Goal: Ask a question: Ask a question

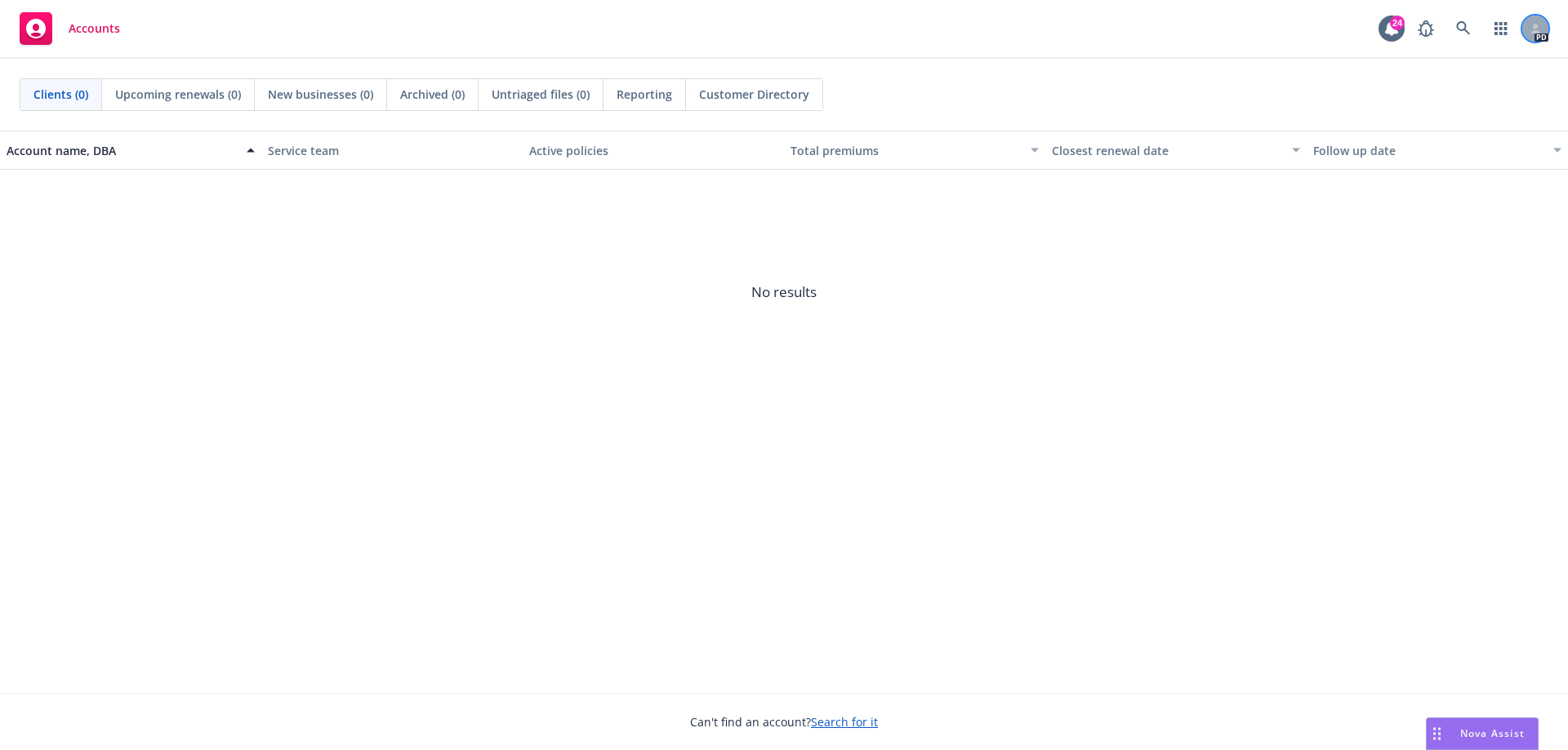
click at [1525, 32] on div at bounding box center [1535, 29] width 26 height 26
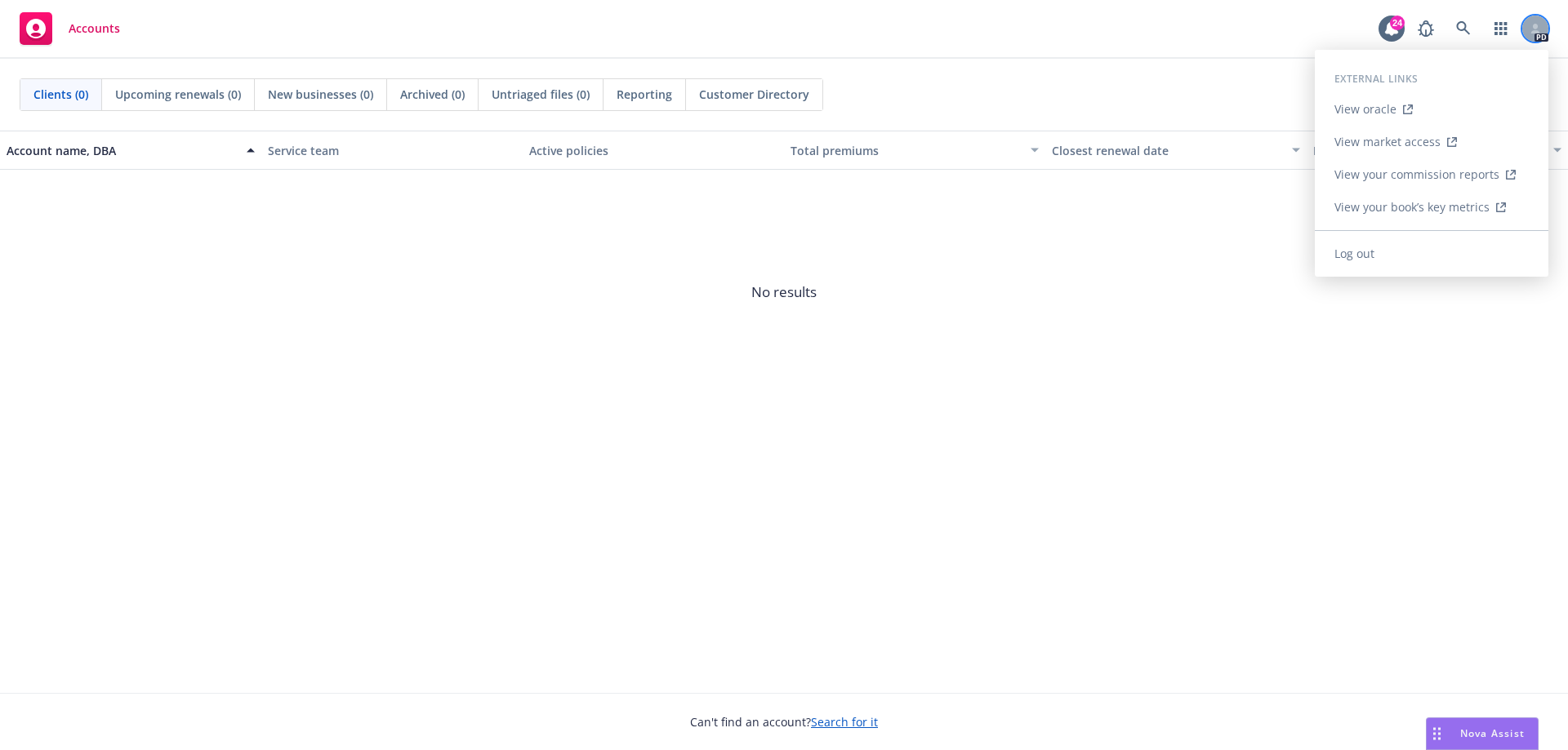
click at [1525, 32] on div at bounding box center [1535, 29] width 26 height 26
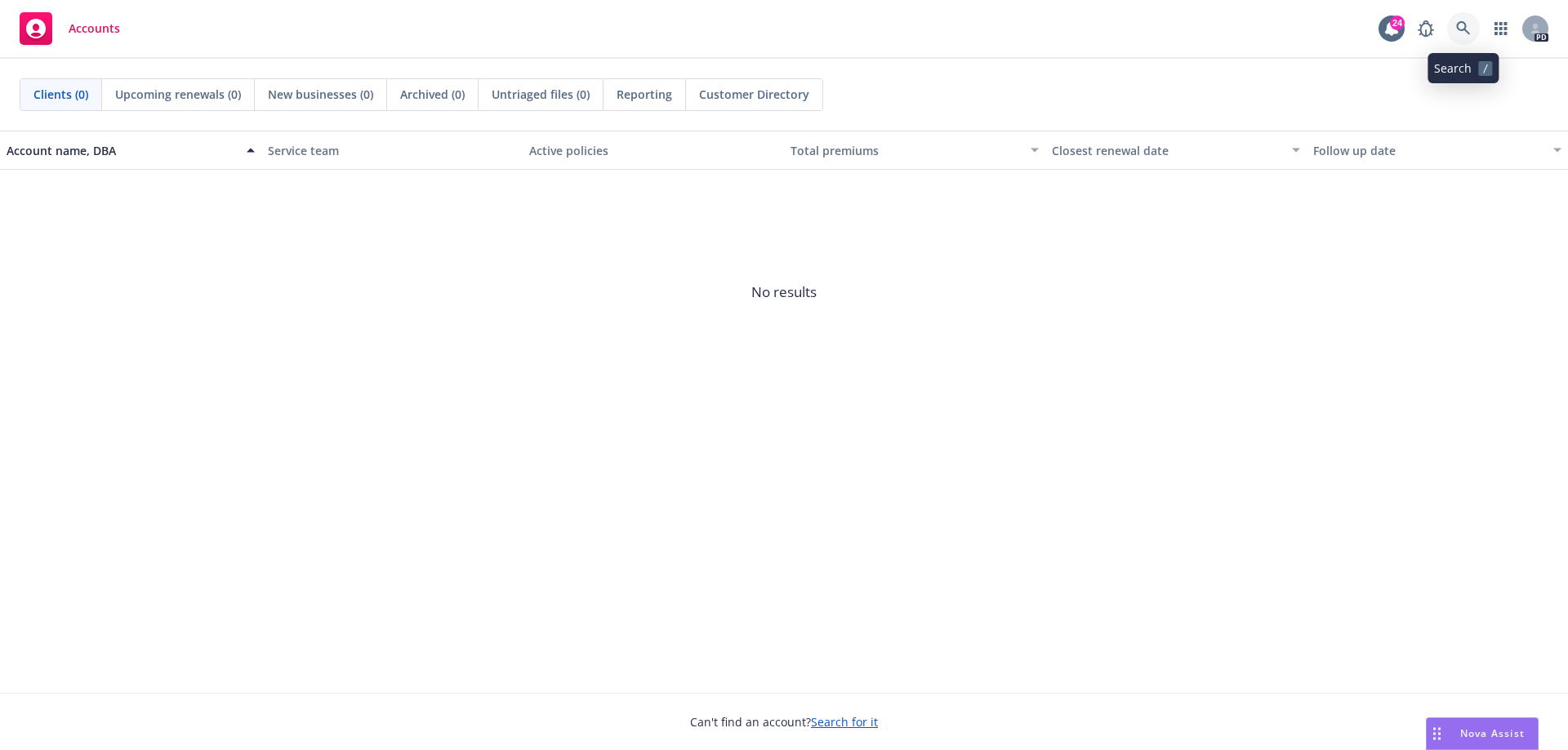
click at [1461, 24] on icon at bounding box center [1463, 29] width 15 height 15
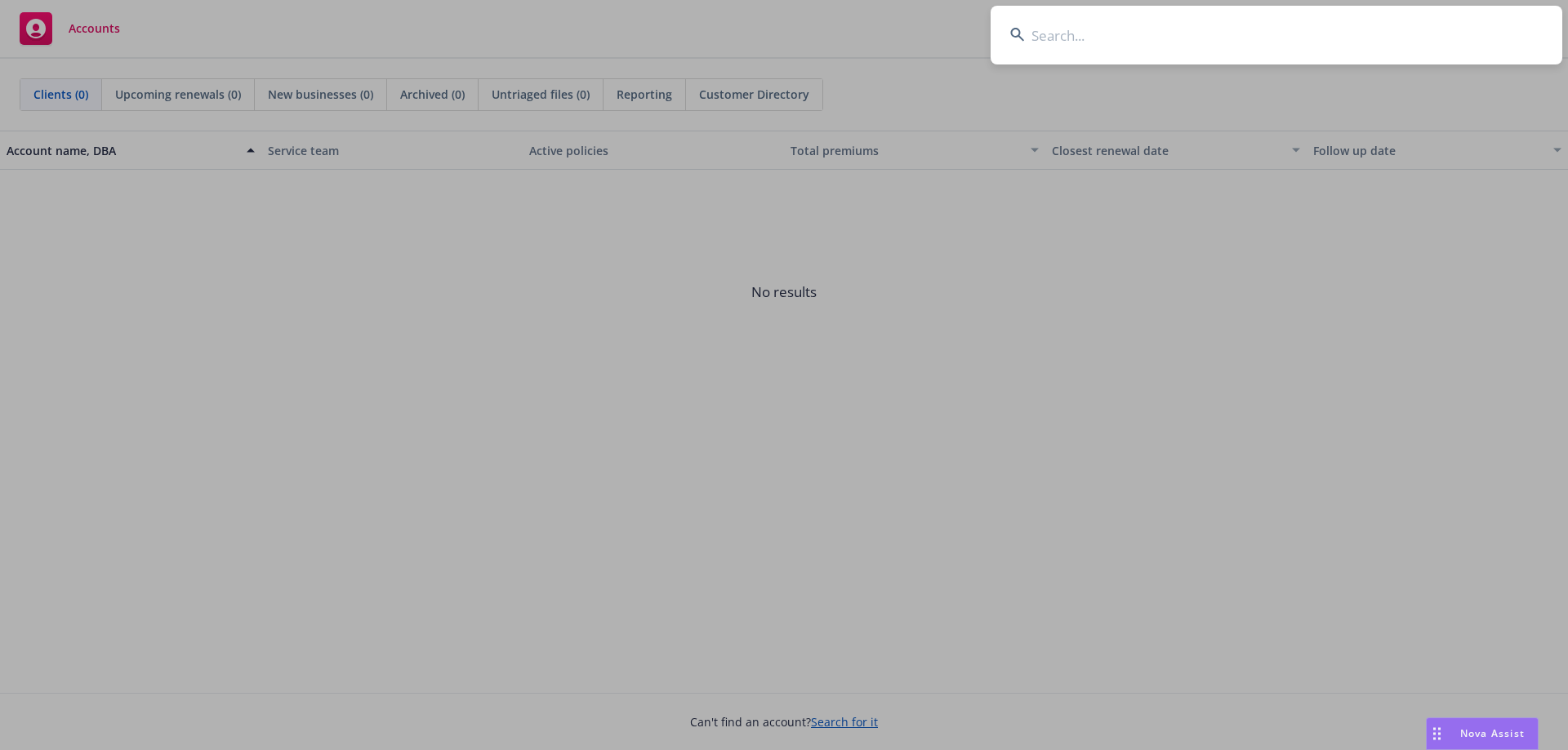
click at [1234, 37] on input at bounding box center [1276, 35] width 571 height 59
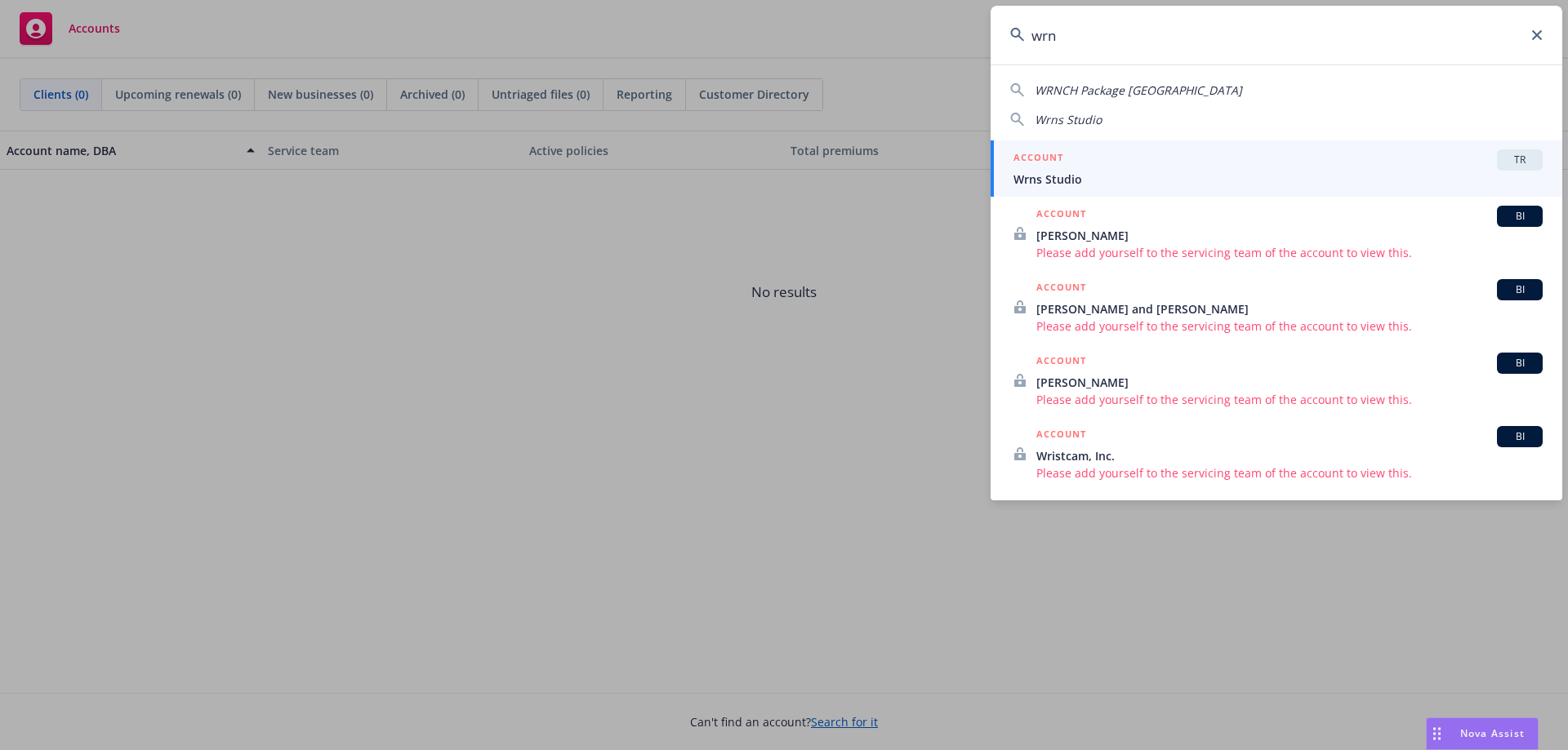
type input "wrn"
click at [1078, 179] on span "Wrns Studio" at bounding box center [1278, 179] width 529 height 17
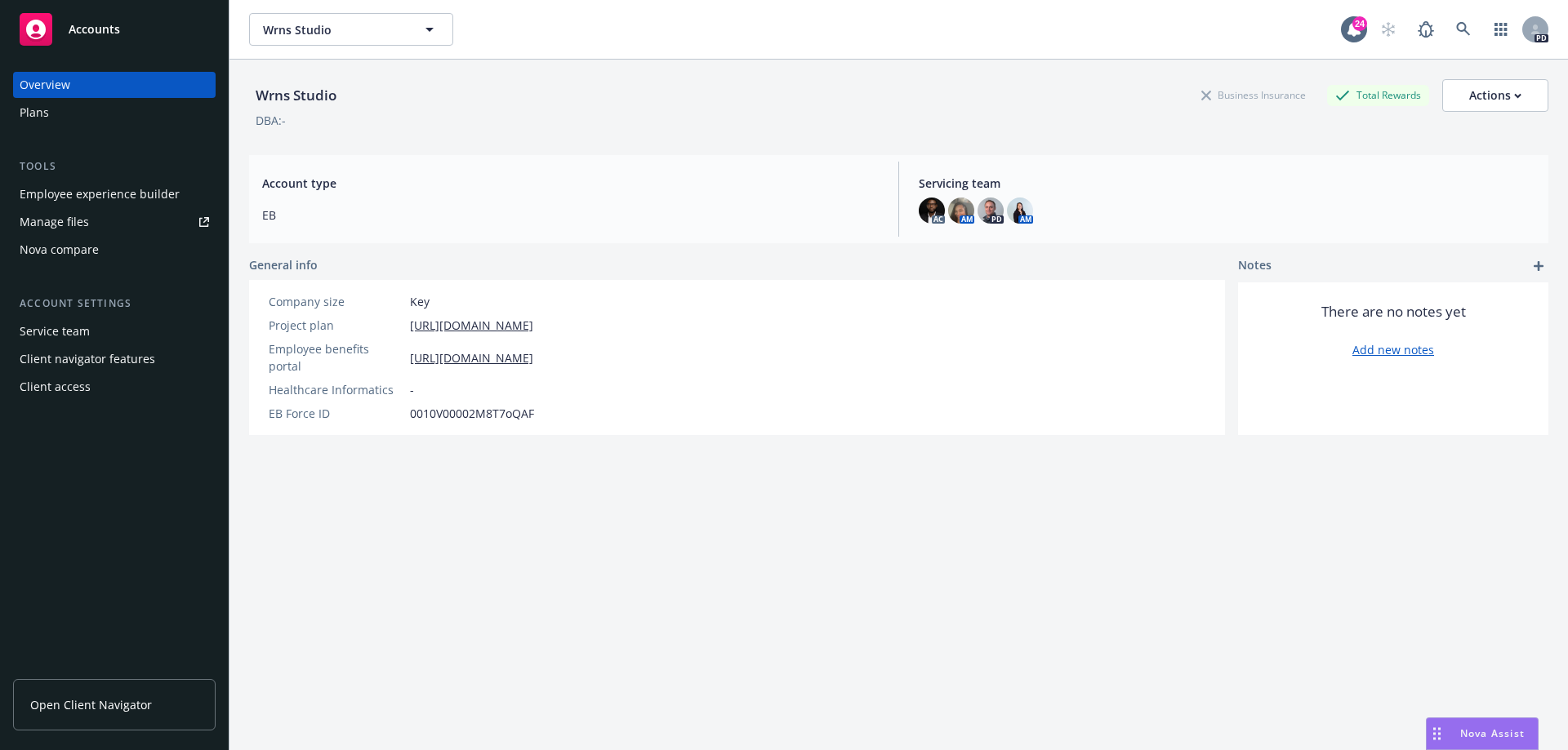
click at [1463, 735] on span "Nova Assist" at bounding box center [1492, 733] width 65 height 14
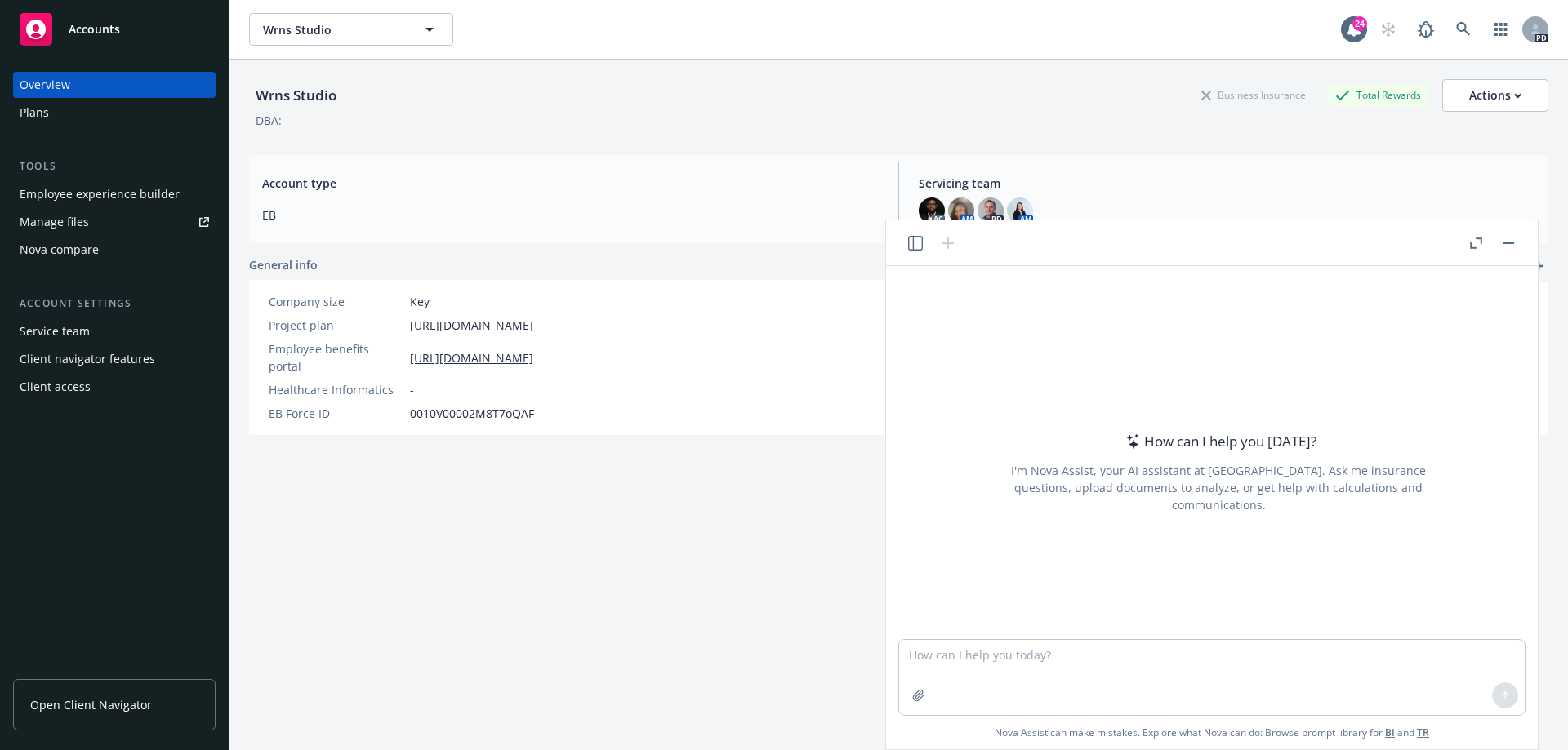
click at [1503, 244] on button "button" at bounding box center [1508, 243] width 20 height 20
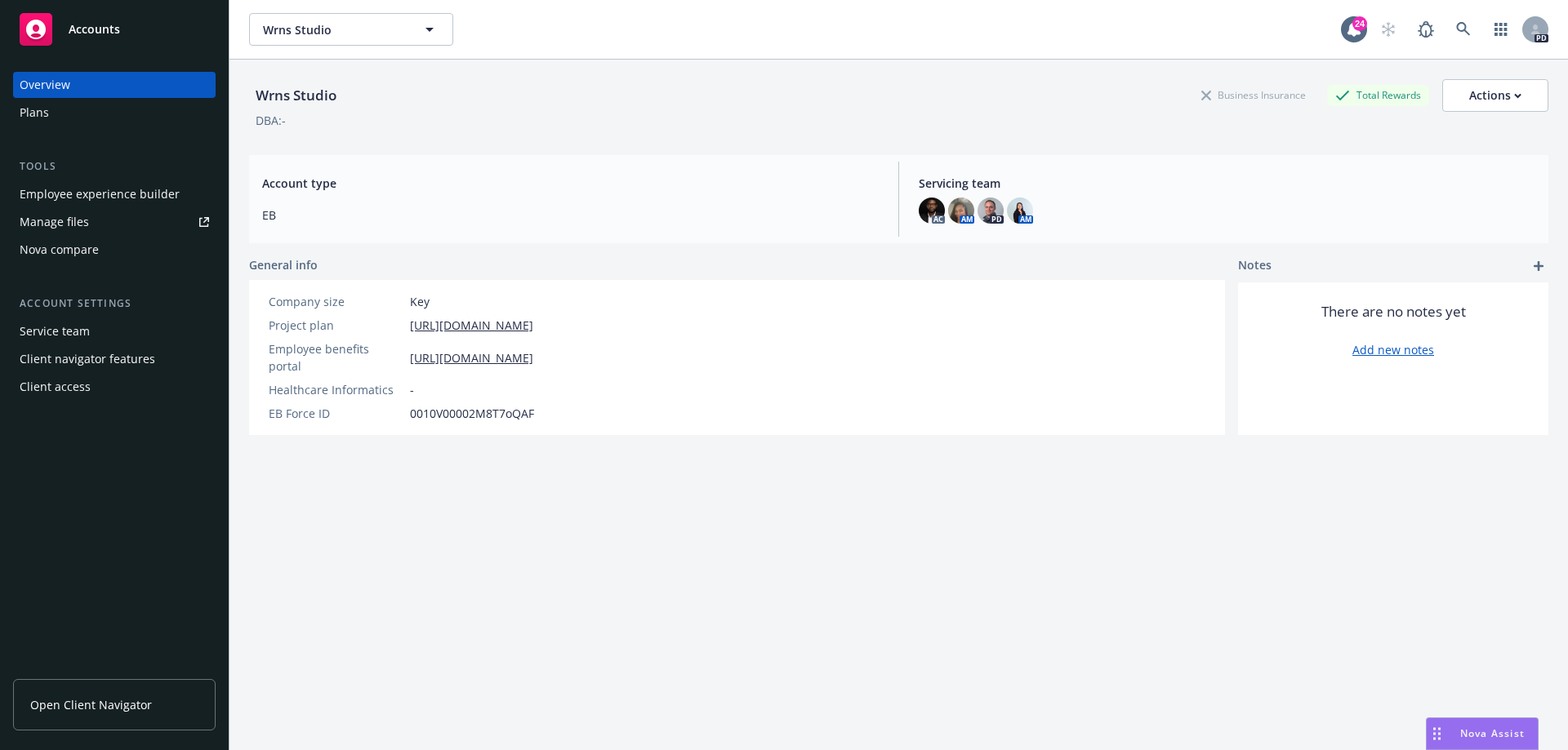
click at [1486, 736] on span "Nova Assist" at bounding box center [1492, 733] width 65 height 14
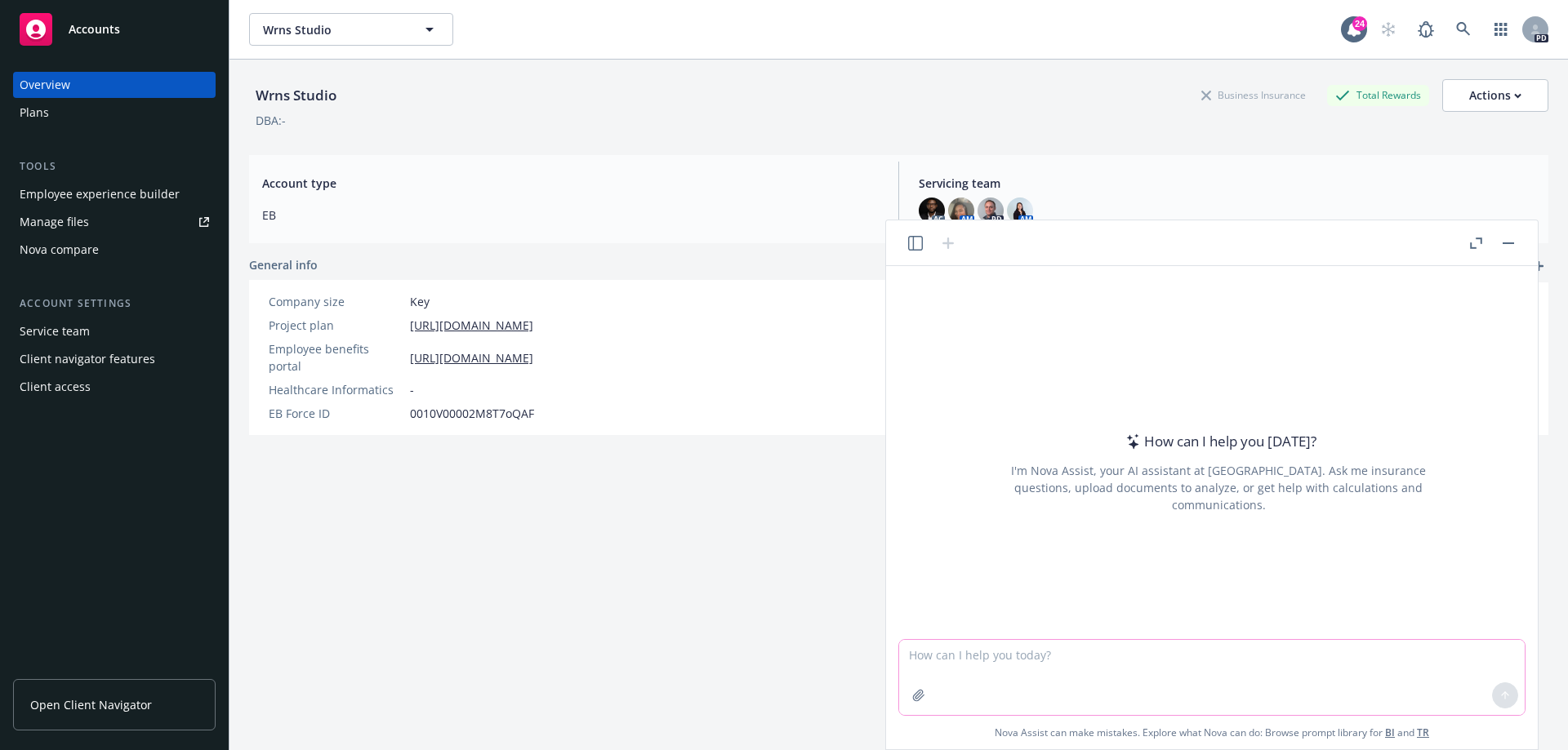
click at [1058, 662] on textarea at bounding box center [1212, 677] width 626 height 75
type textarea "how many IPO's have there been in the past 4 weeks?"
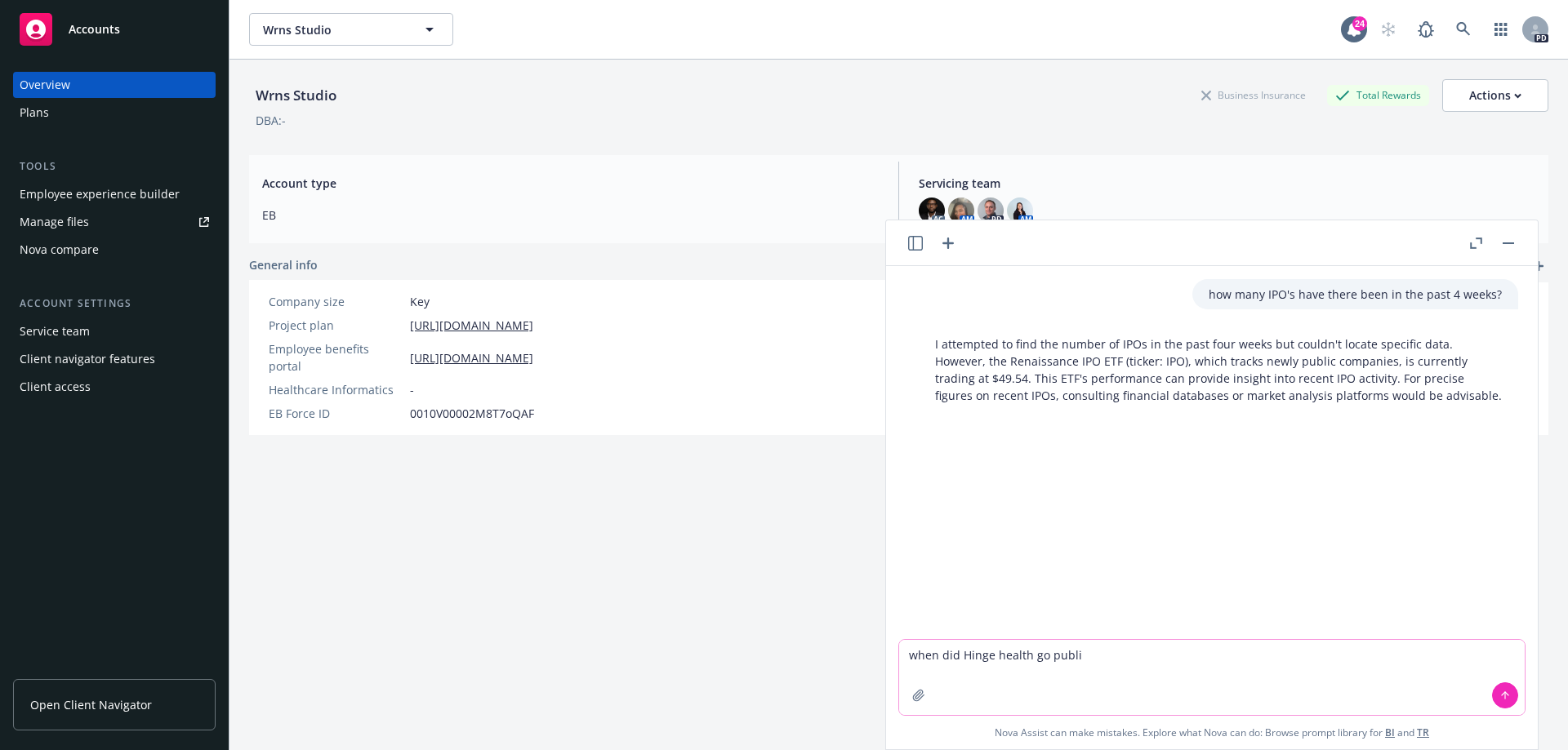
type textarea "when did Hinge health go public"
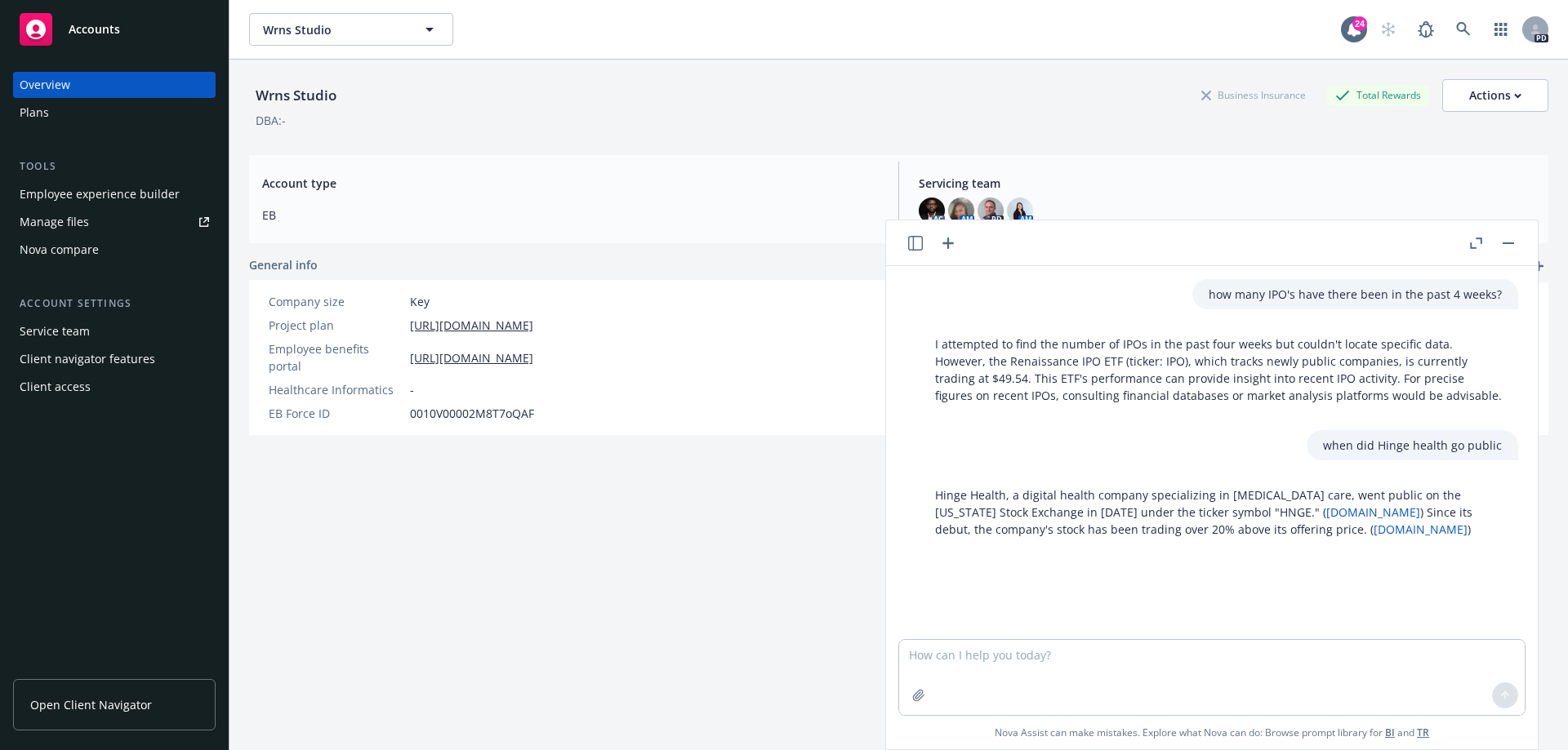
click at [917, 242] on icon "button" at bounding box center [915, 243] width 15 height 15
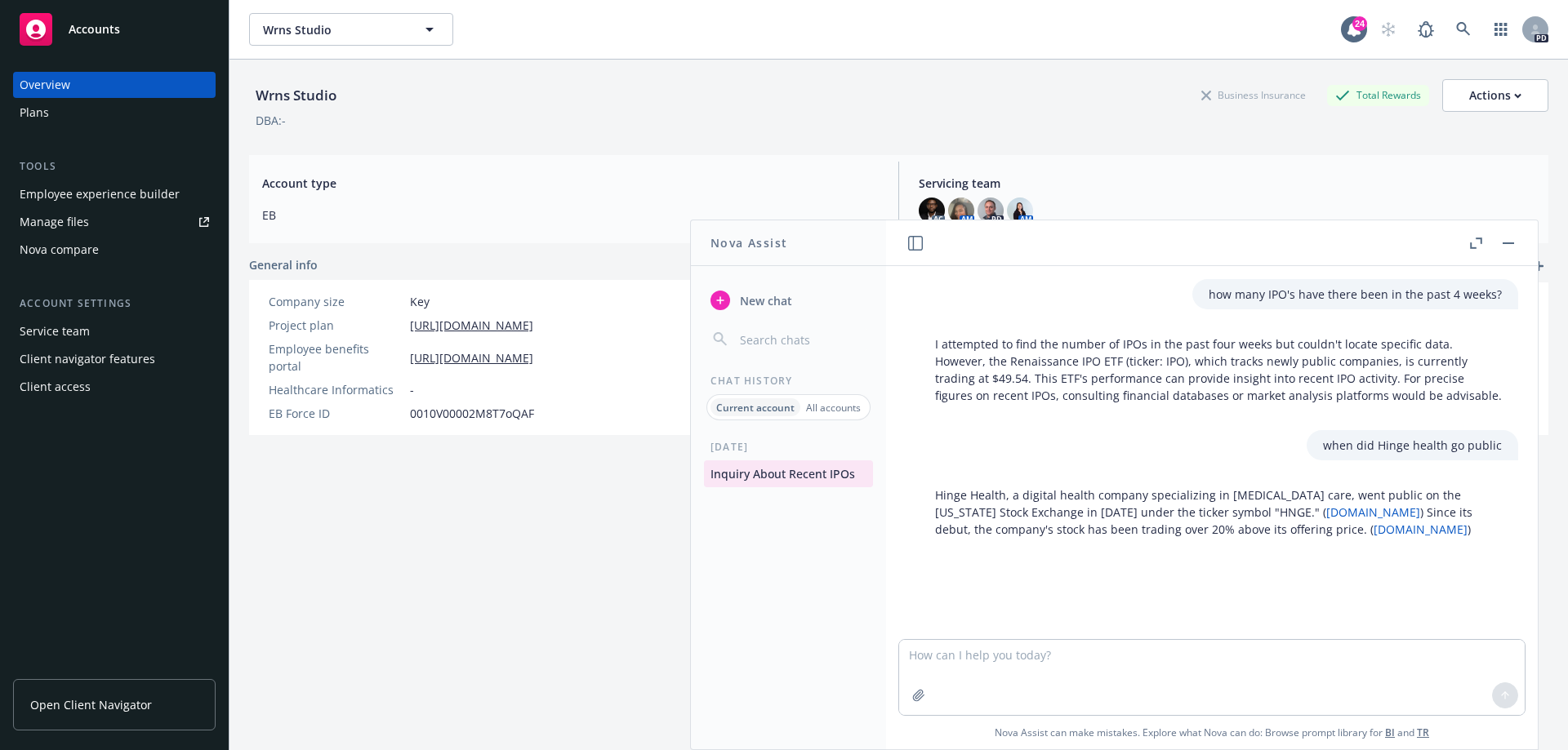
click at [917, 242] on icon "button" at bounding box center [915, 243] width 15 height 15
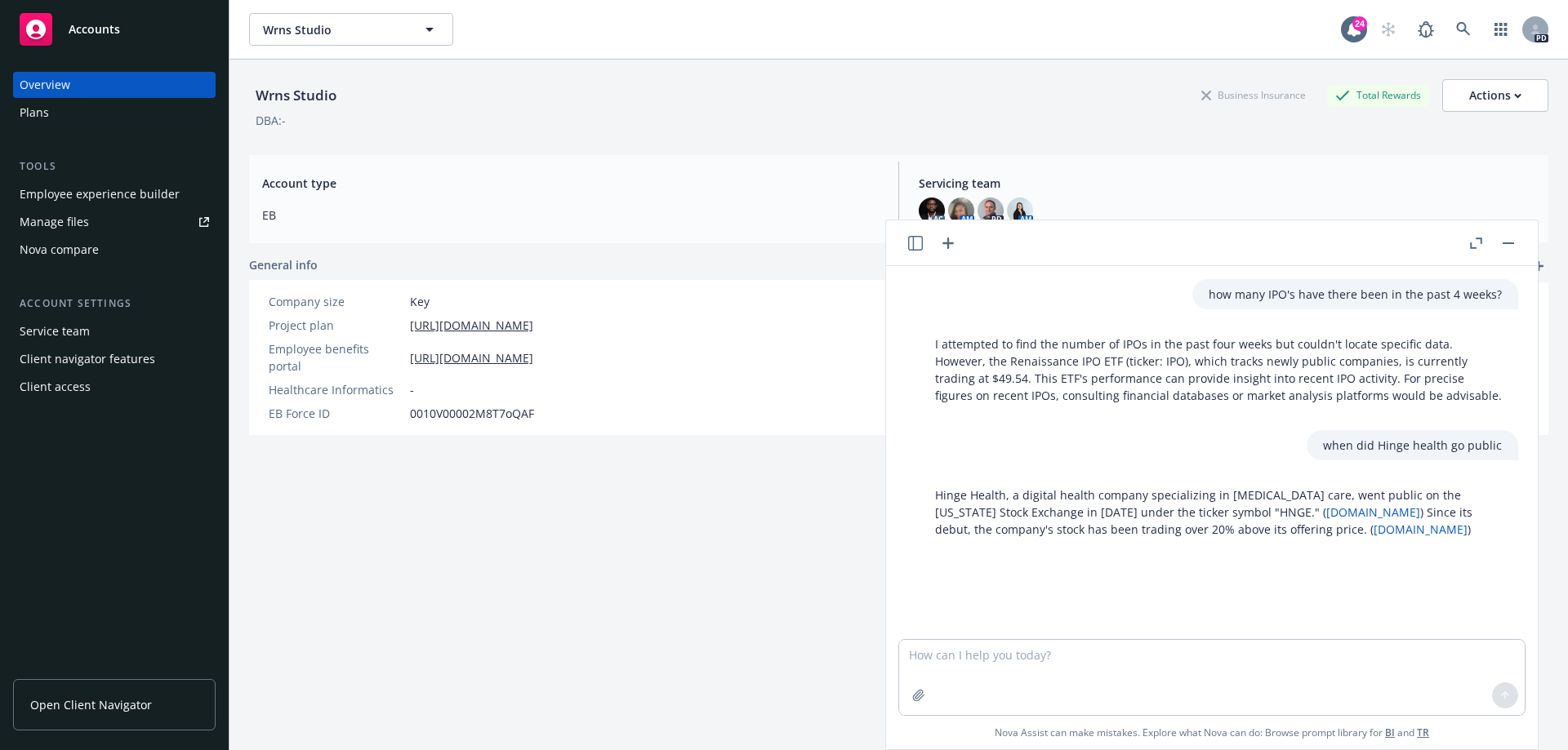
click at [947, 243] on icon "button" at bounding box center [948, 243] width 11 height 11
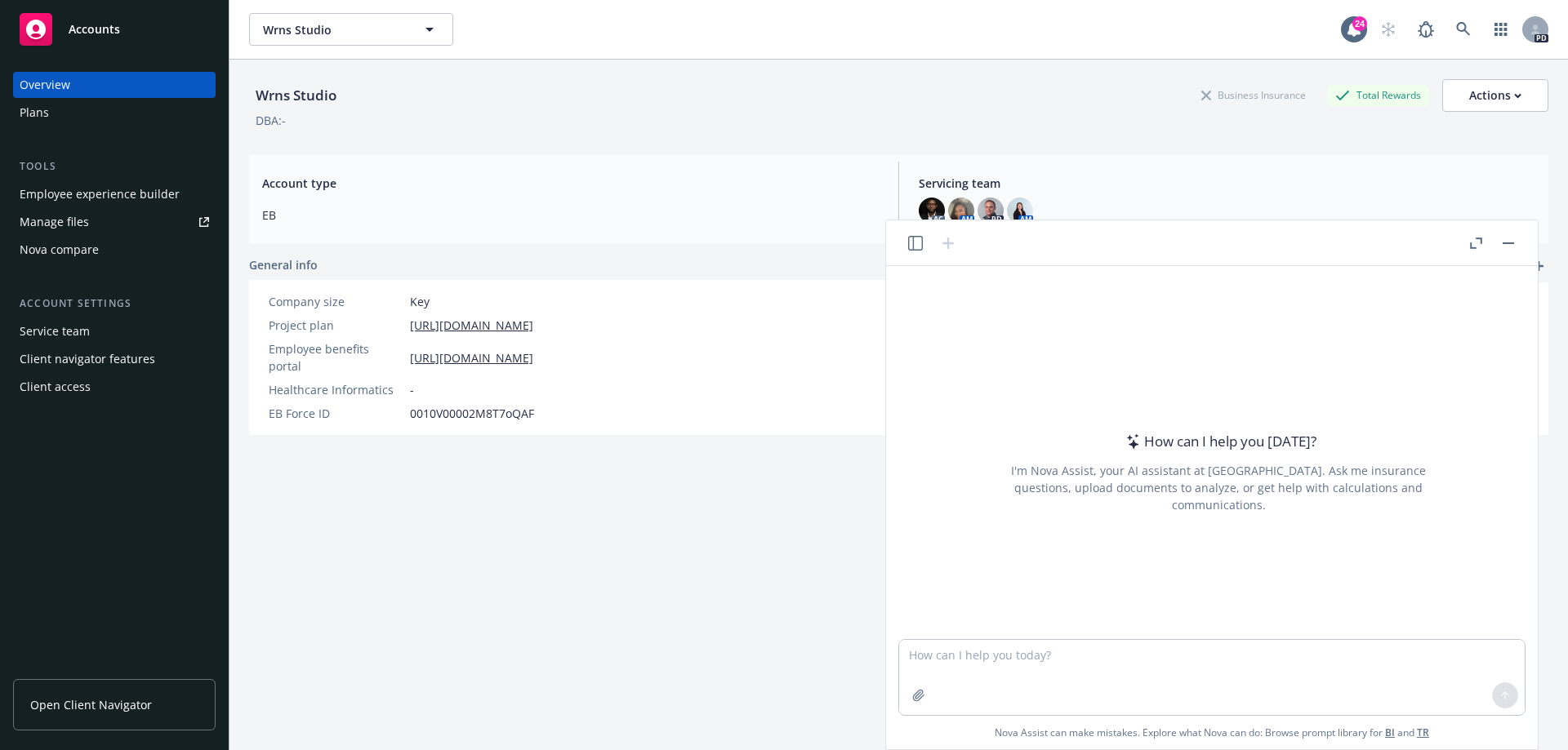
click at [915, 245] on icon "button" at bounding box center [915, 243] width 15 height 15
click at [1064, 658] on textarea at bounding box center [1212, 677] width 626 height 75
click at [1473, 243] on icon "button" at bounding box center [1475, 243] width 12 height 11
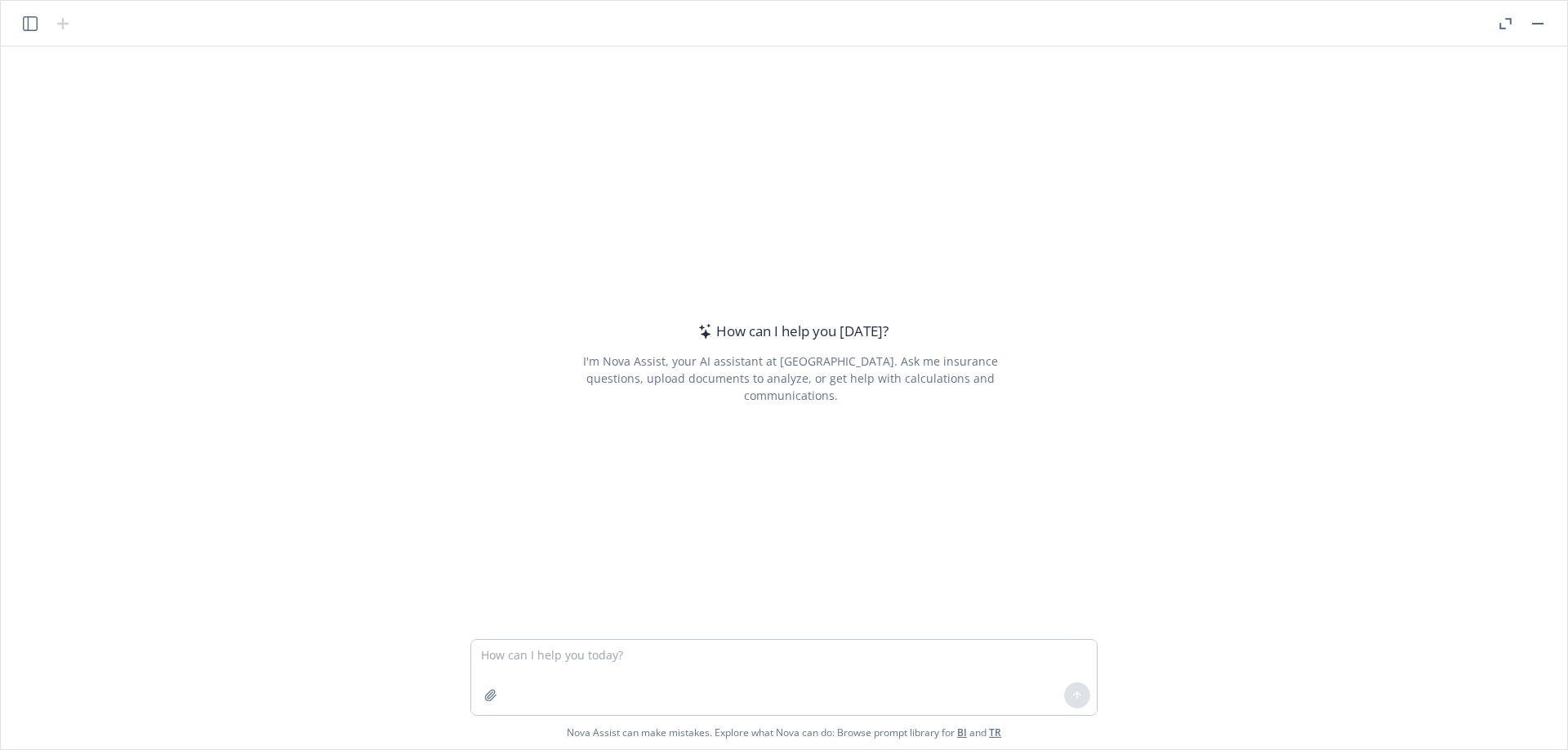
click at [1496, 15] on div at bounding box center [1521, 23] width 52 height 20
click at [1501, 22] on icon "button" at bounding box center [1504, 23] width 12 height 11
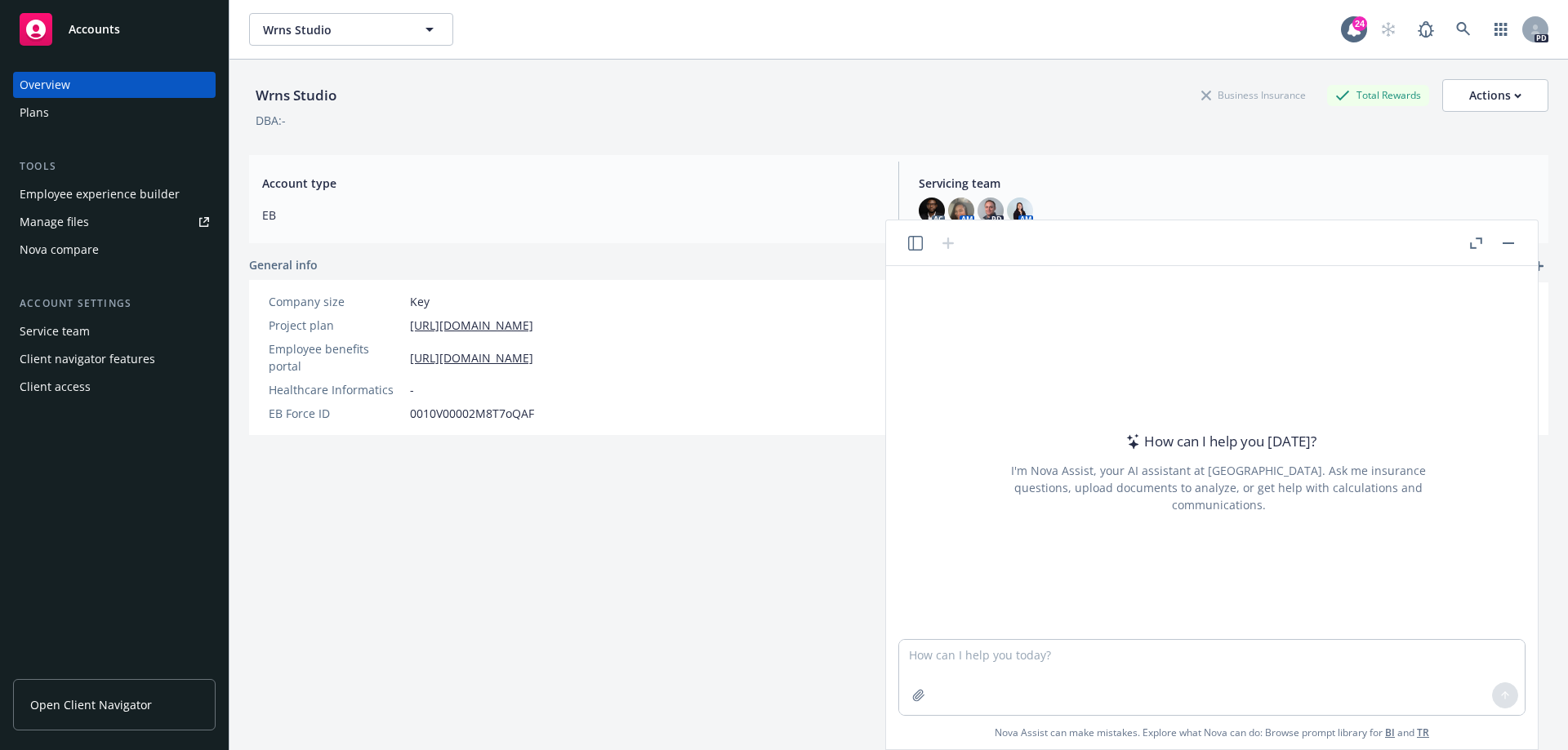
click at [1473, 243] on icon "button" at bounding box center [1475, 243] width 12 height 11
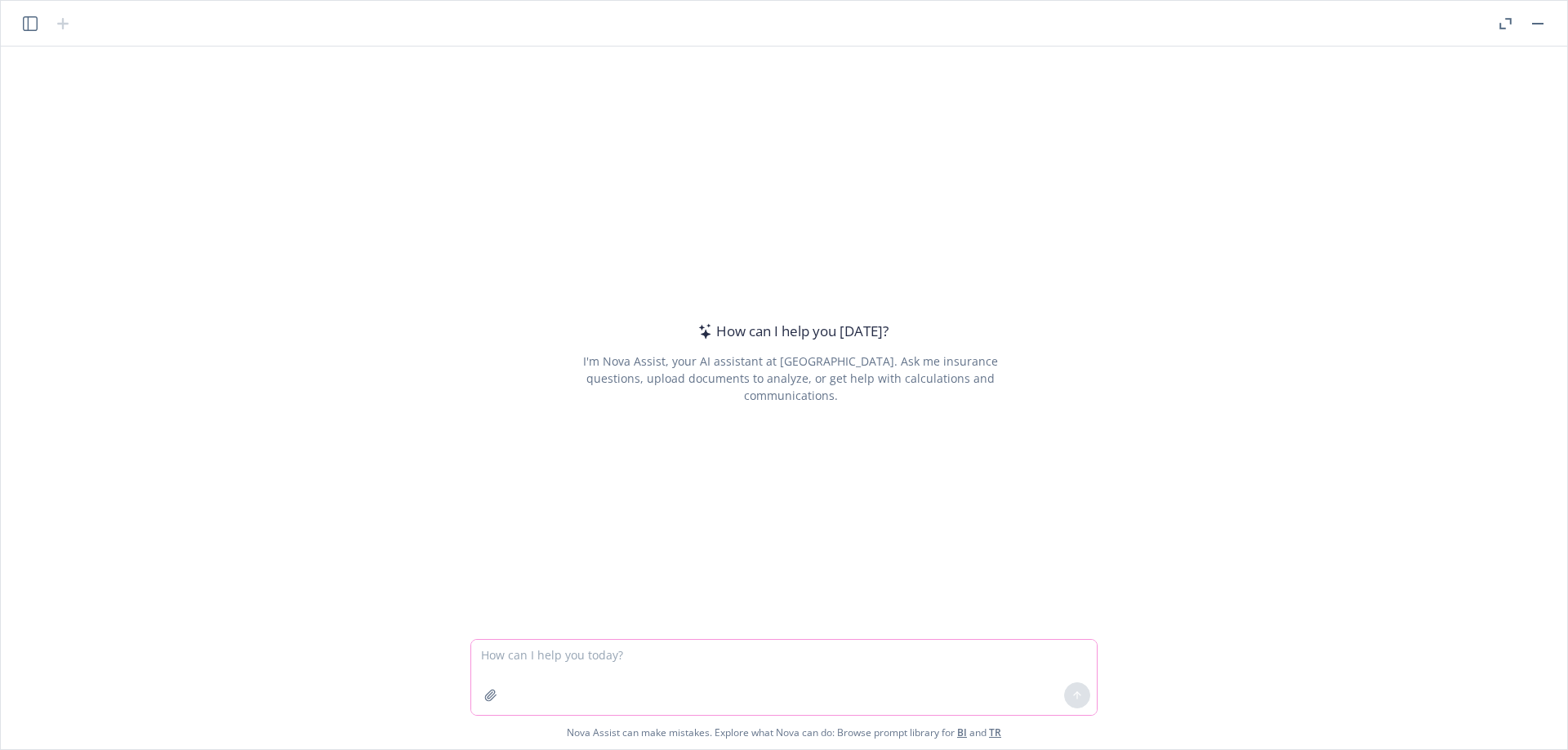
click at [662, 664] on textarea at bounding box center [784, 677] width 626 height 75
type textarea "can you help me write an email draft to invite a client to our Newfront Newfron…"
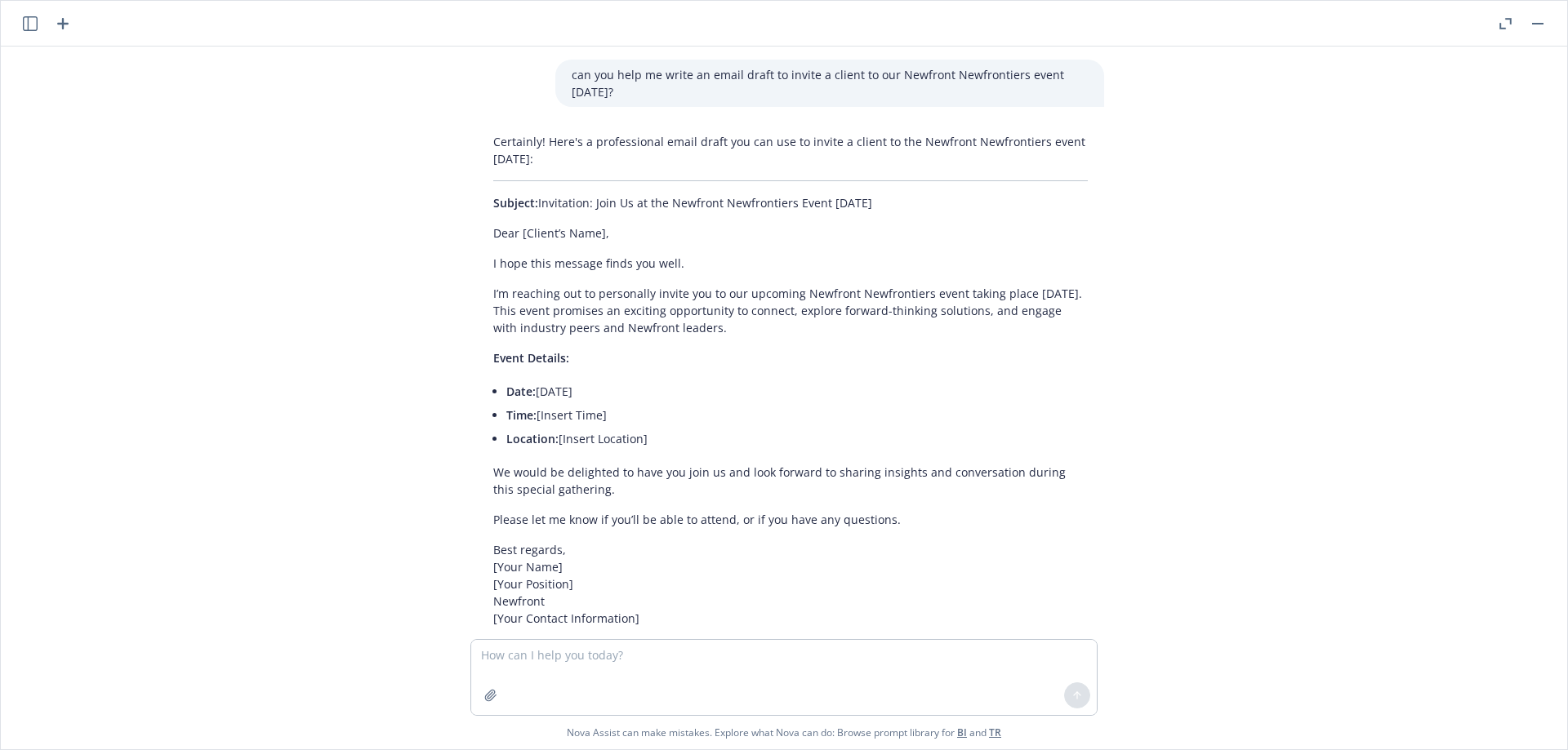
click at [1500, 28] on icon "button" at bounding box center [1501, 25] width 6 height 6
